Goal: Find specific page/section: Find specific page/section

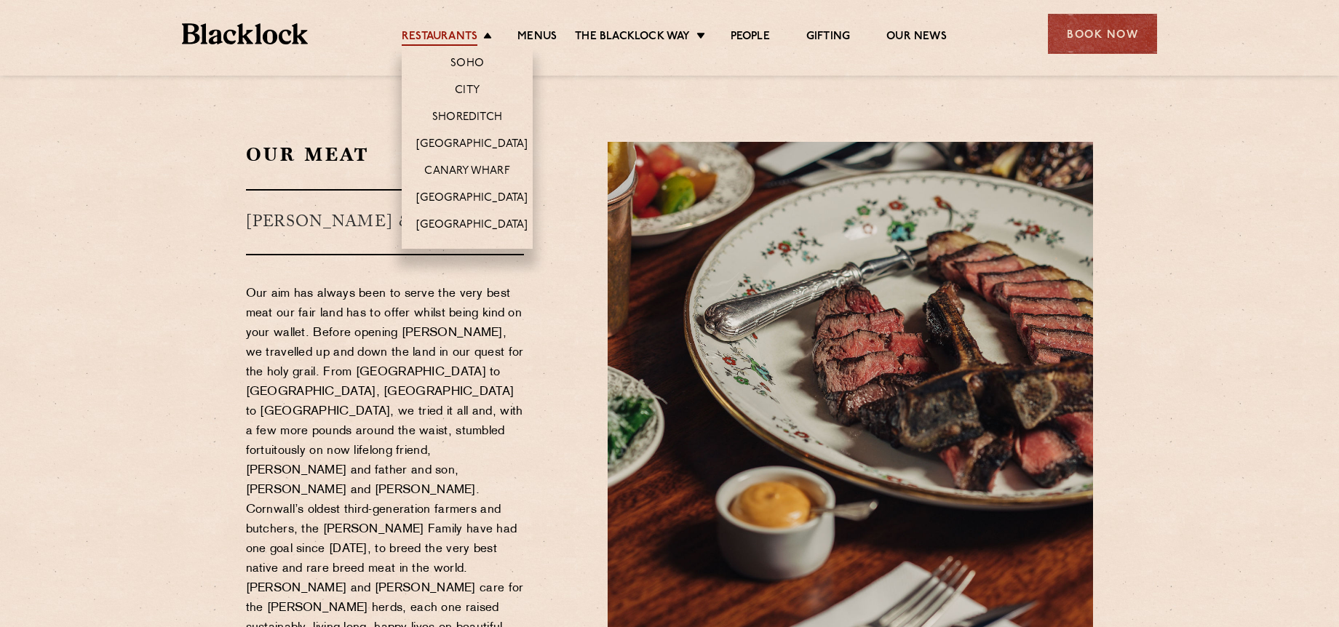
click at [448, 38] on link "Restaurants" at bounding box center [440, 38] width 76 height 16
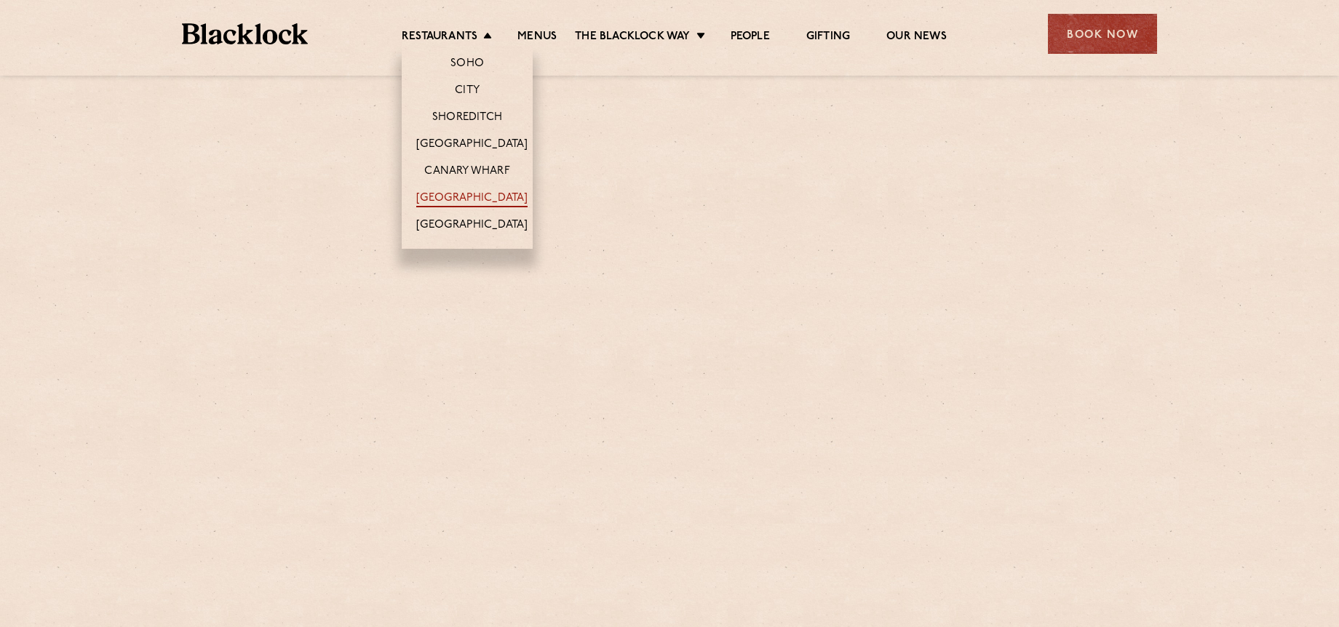
click at [470, 196] on link "[GEOGRAPHIC_DATA]" at bounding box center [471, 199] width 111 height 16
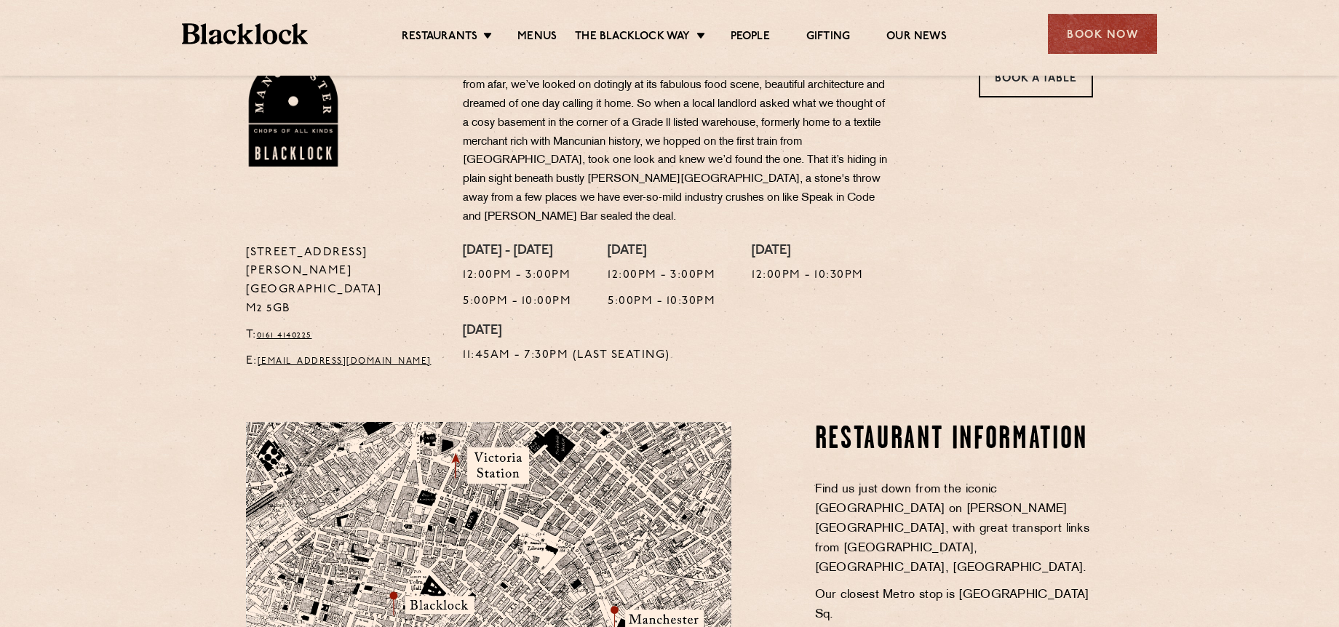
scroll to position [522, 0]
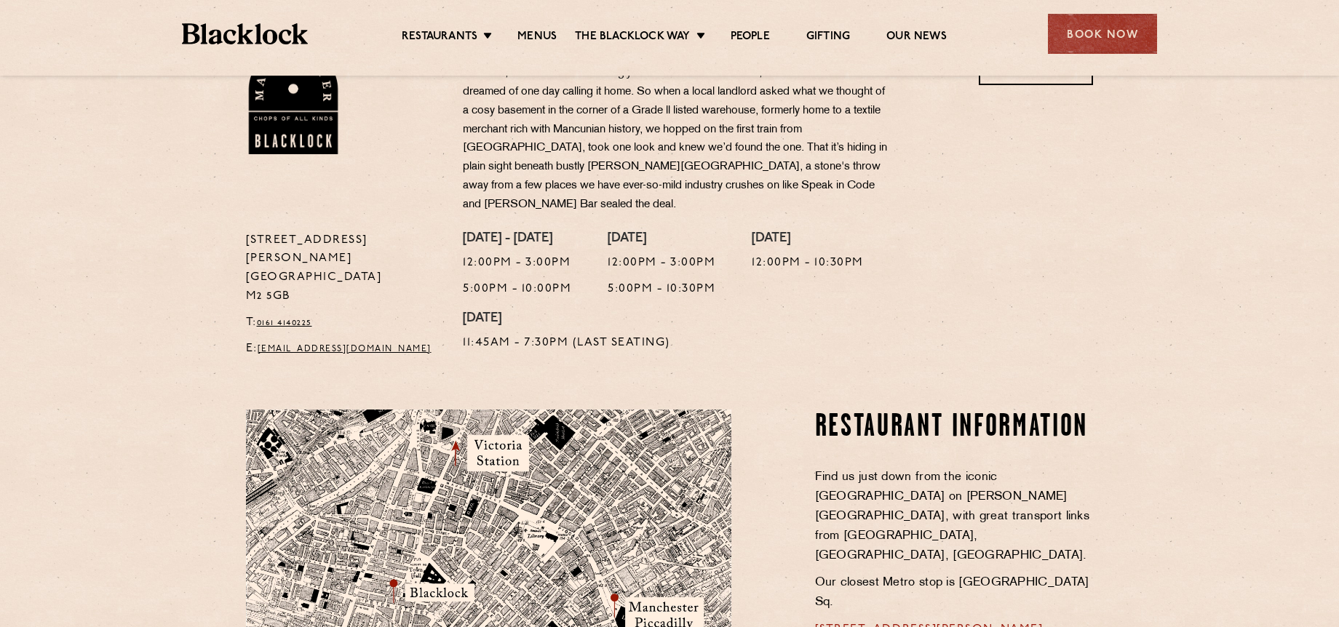
click at [1066, 301] on div "Monday - Thursday 12:00pm - 3:00pm 5:00pm - 10:00pm Friday 12:00pm - 3:00pm 5:0…" at bounding box center [778, 298] width 652 height 135
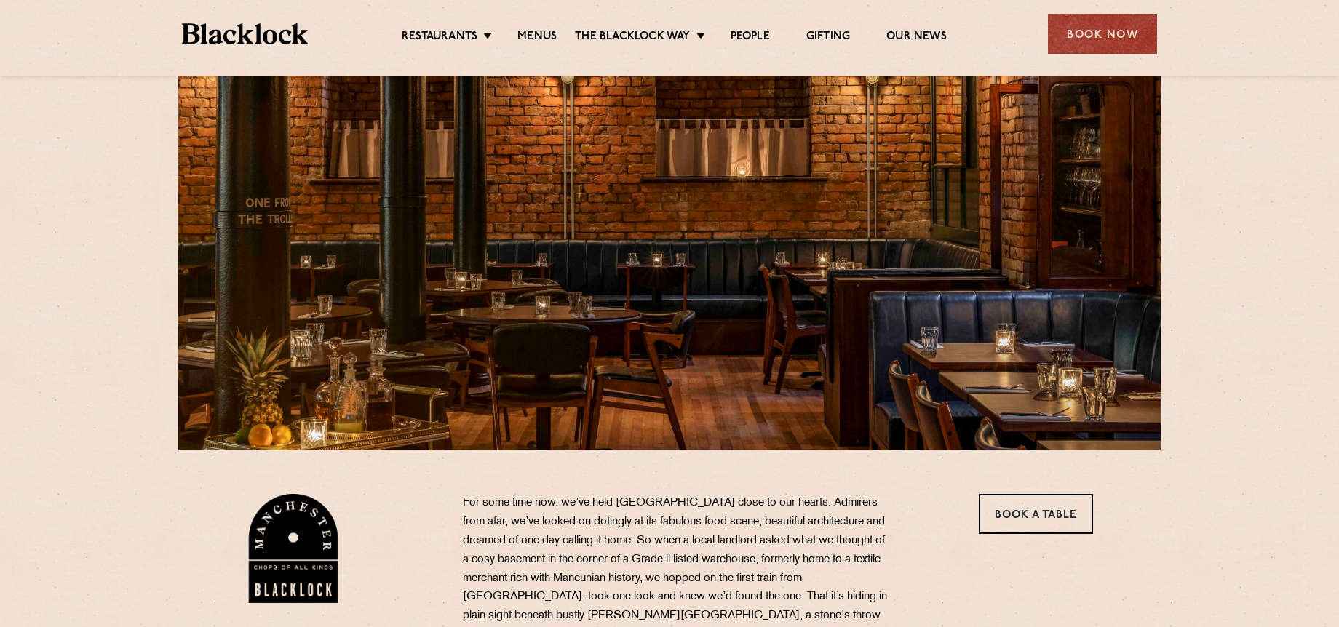
scroll to position [0, 0]
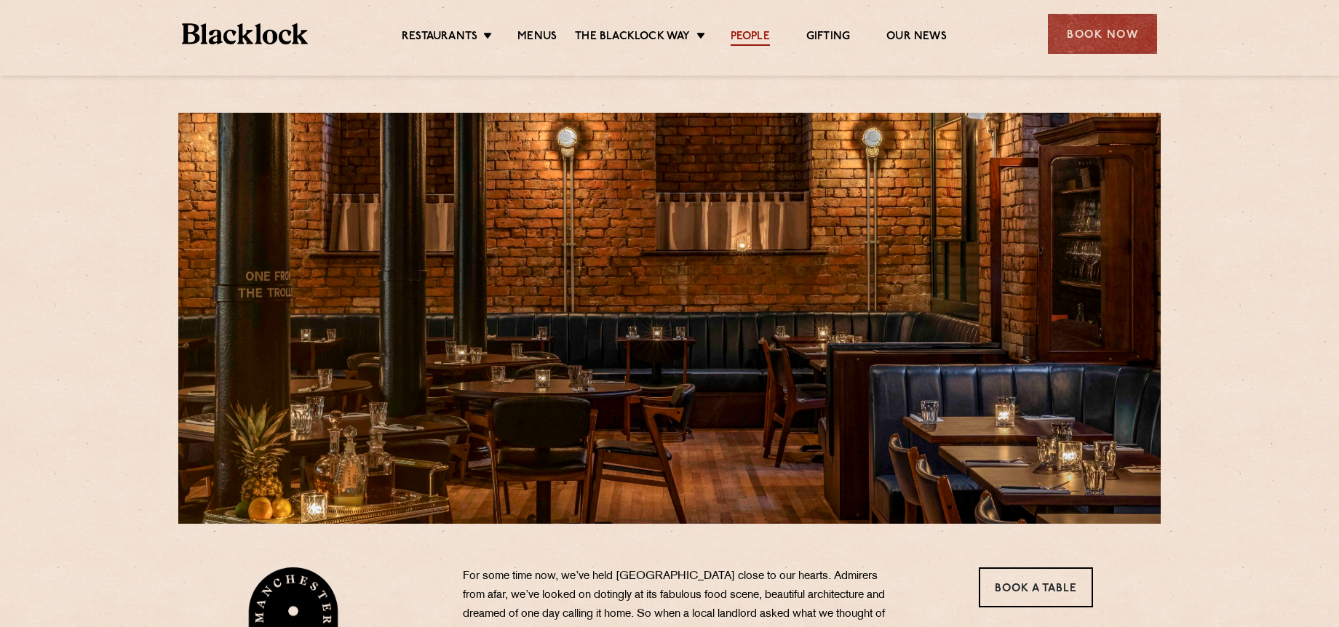
click at [747, 38] on link "People" at bounding box center [750, 38] width 39 height 16
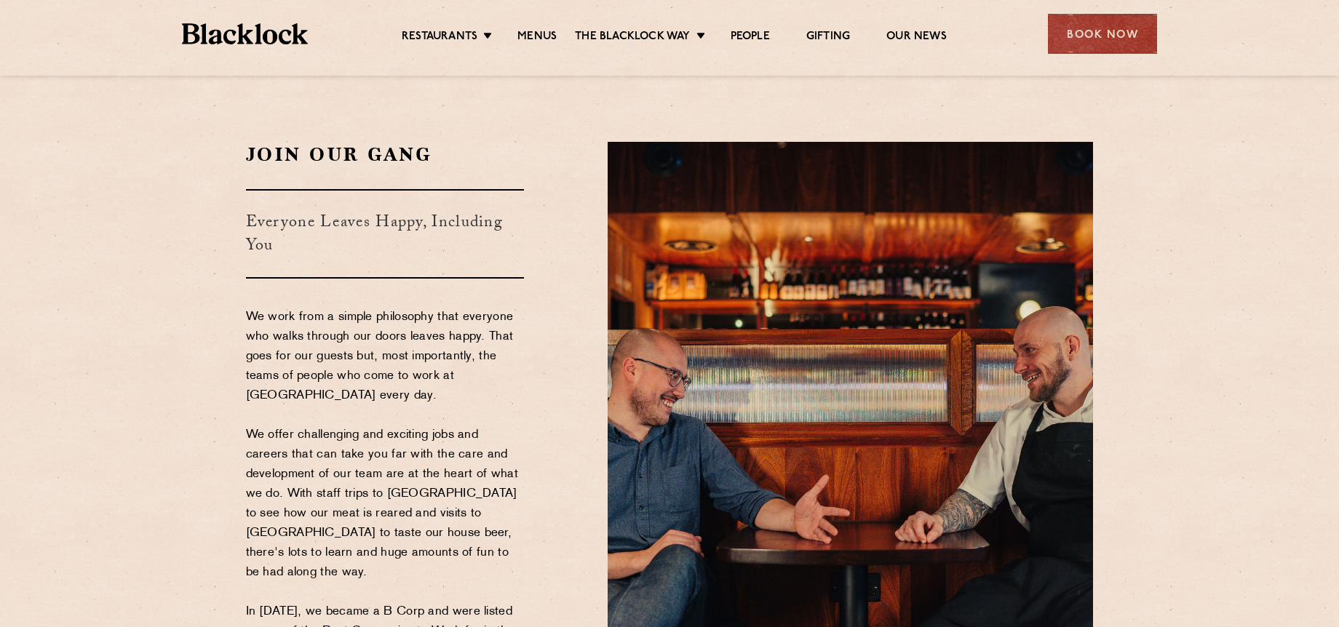
click at [1244, 252] on section "Join Our Gang Everyone Leaves Happy, Including You We work from a simple philos…" at bounding box center [669, 452] width 1339 height 708
click at [1207, 223] on section "Join Our Gang Everyone Leaves Happy, Including You We work from a simple philos…" at bounding box center [669, 452] width 1339 height 708
click at [179, 136] on section "Join Our Gang Everyone Leaves Happy, Including You We work from a simple philos…" at bounding box center [669, 452] width 1339 height 708
click at [948, 100] on section "Join Our Gang Everyone Leaves Happy, Including You We work from a simple philos…" at bounding box center [669, 452] width 1339 height 708
click at [777, 107] on section "Join Our Gang Everyone Leaves Happy, Including You We work from a simple philos…" at bounding box center [669, 452] width 1339 height 708
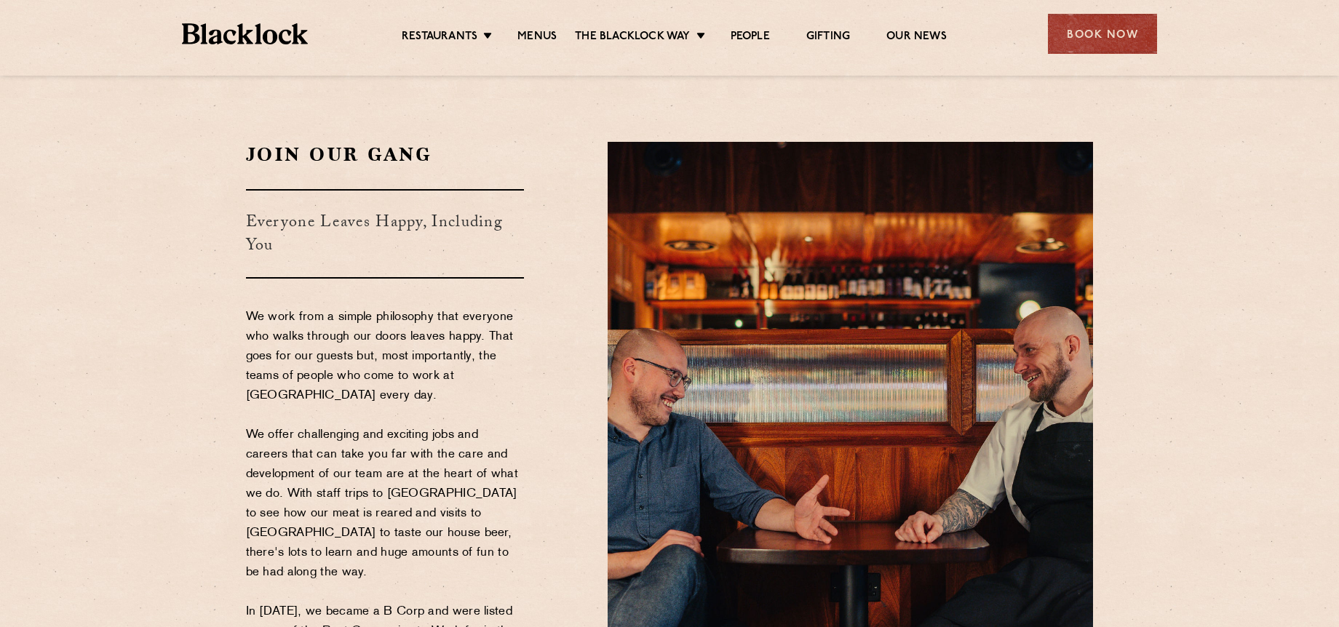
drag, startPoint x: 137, startPoint y: 87, endPoint x: 134, endPoint y: 73, distance: 13.4
drag, startPoint x: 575, startPoint y: 111, endPoint x: 547, endPoint y: 100, distance: 29.7
click at [574, 109] on section "Join Our Gang Everyone Leaves Happy, Including You We work from a simple philos…" at bounding box center [669, 452] width 1339 height 708
click at [1014, 105] on section "Join Our Gang Everyone Leaves Happy, Including You We work from a simple philos…" at bounding box center [669, 452] width 1339 height 708
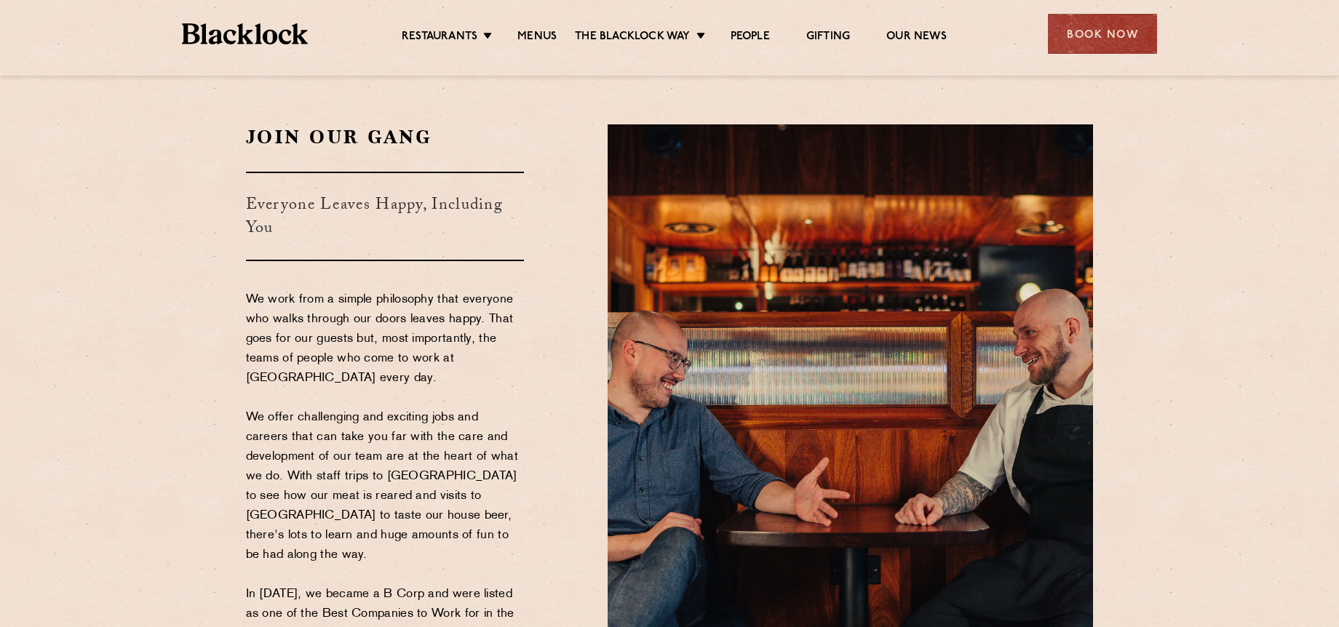
scroll to position [19, 0]
